Goal: Navigation & Orientation: Find specific page/section

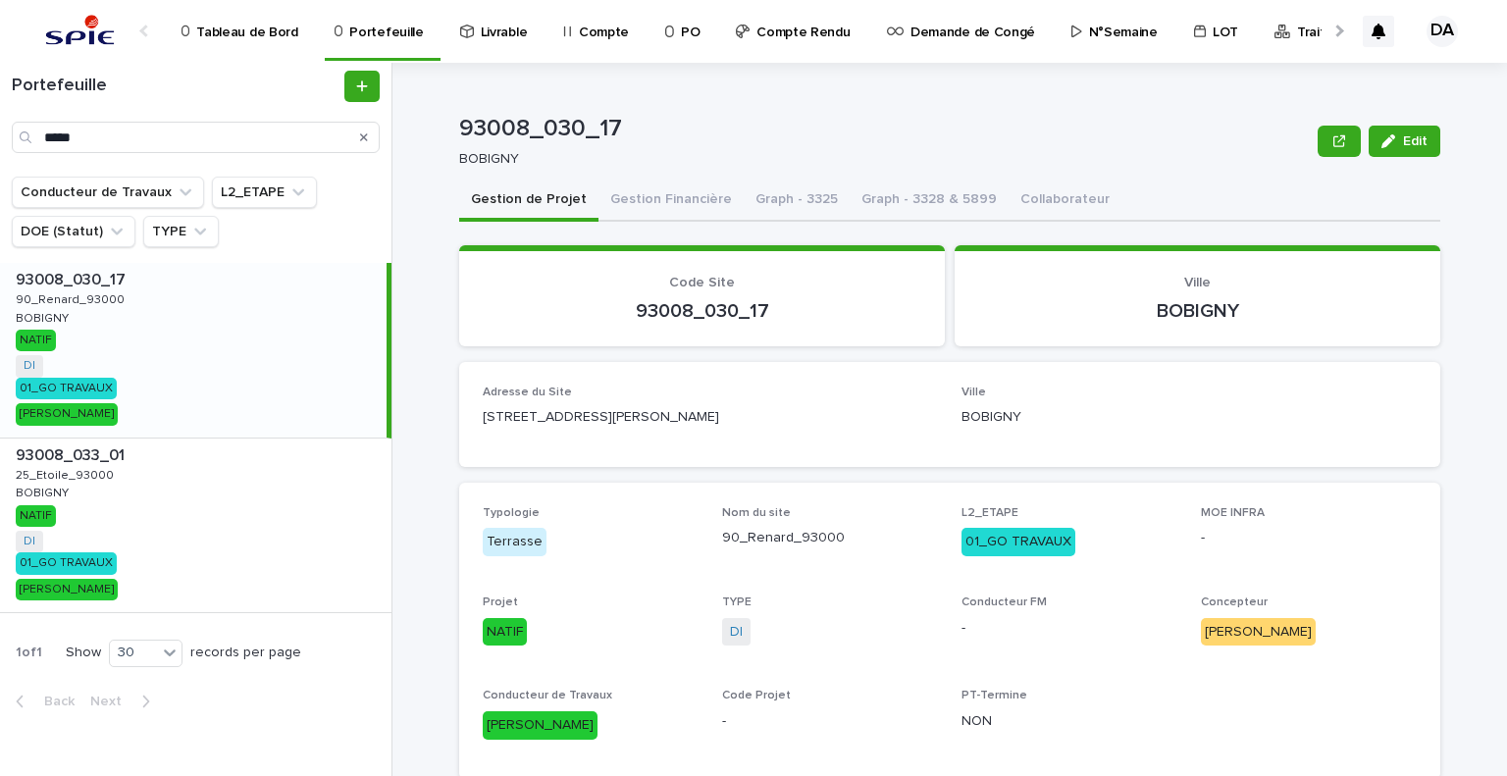
click at [1331, 39] on div at bounding box center [1337, 30] width 31 height 61
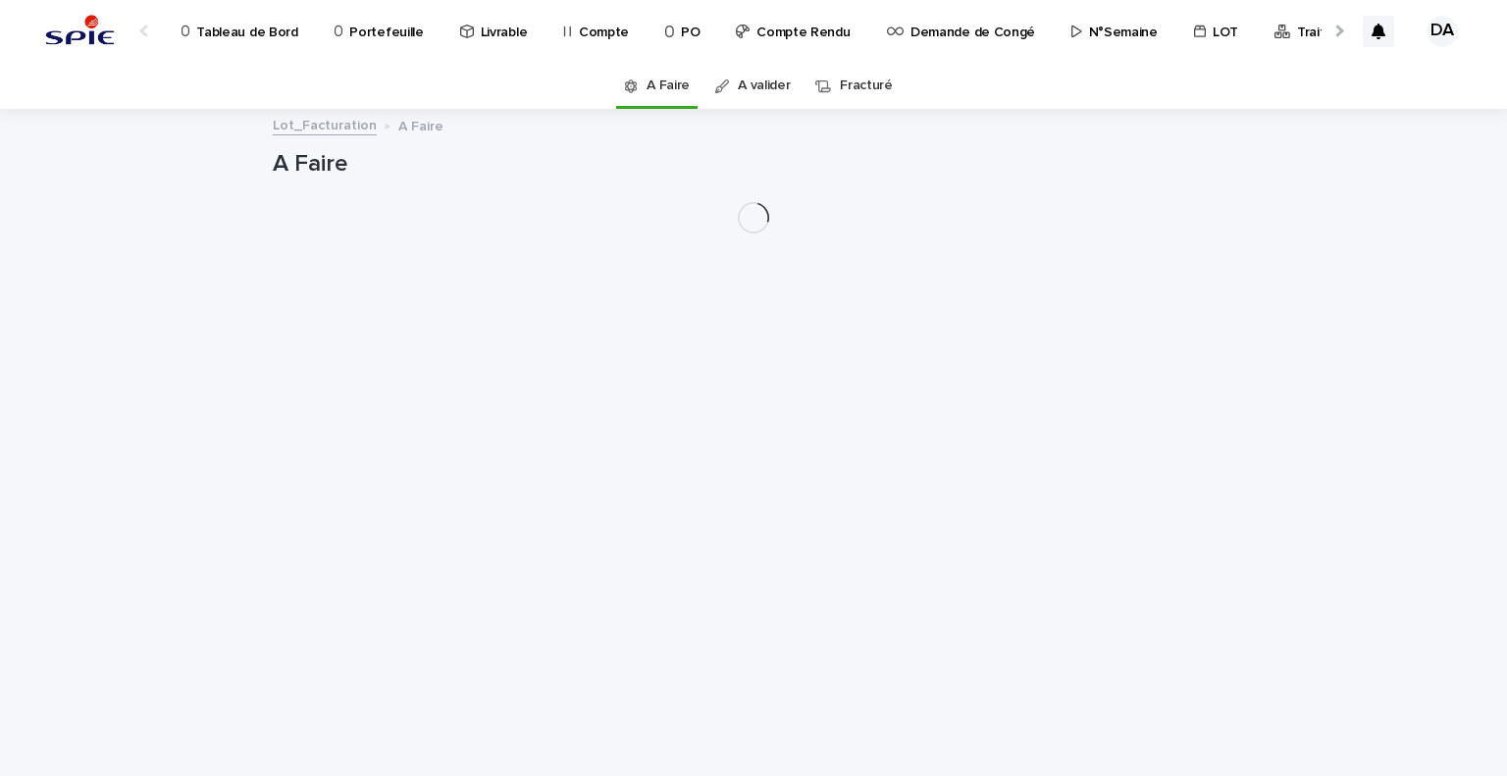
scroll to position [0, 123]
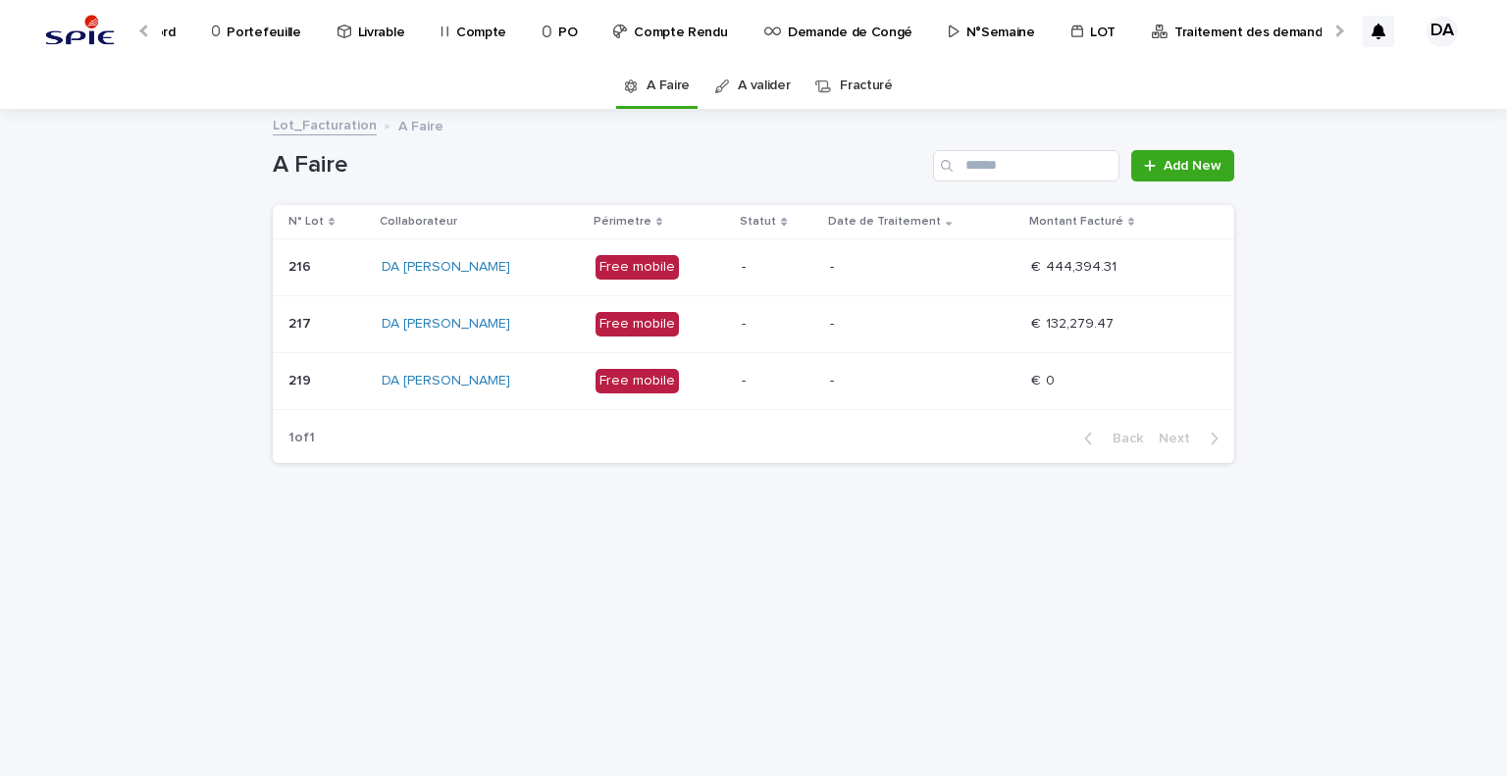
click at [989, 330] on p "-" at bounding box center [922, 324] width 185 height 17
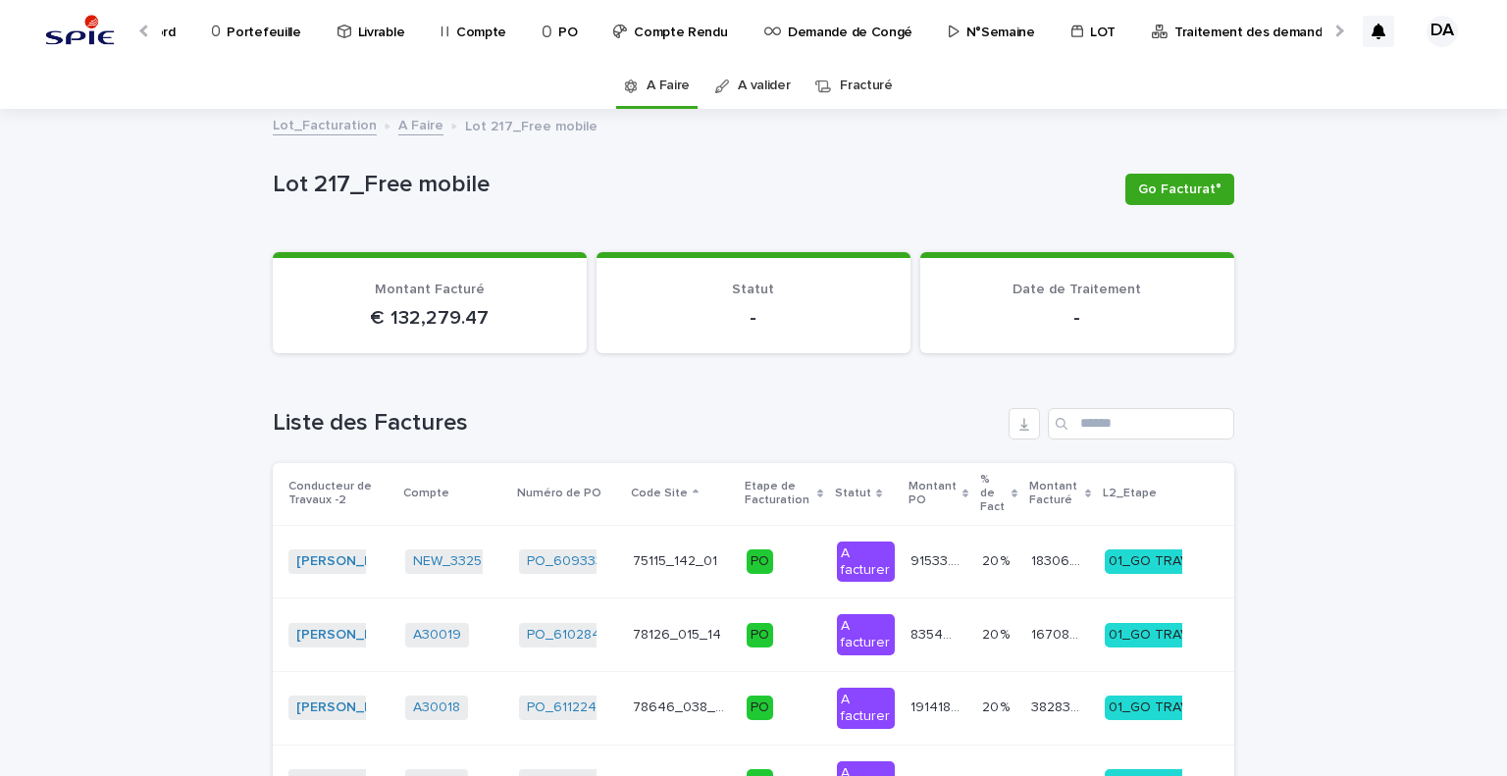
click at [147, 23] on div at bounding box center [146, 30] width 31 height 61
click at [380, 34] on p "Portefeuille" at bounding box center [386, 20] width 74 height 41
